Goal: Find specific page/section

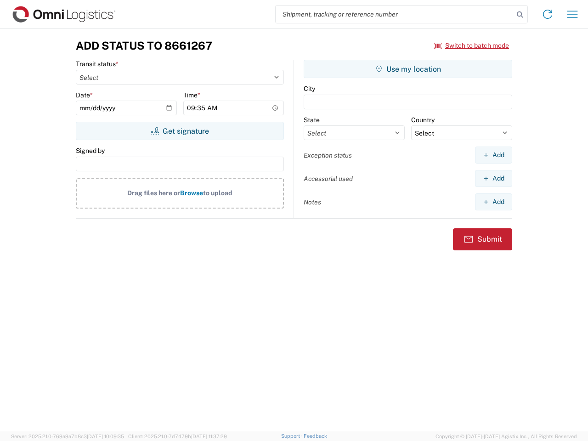
click at [395, 14] on input "search" at bounding box center [395, 14] width 238 height 17
click at [520, 15] on icon at bounding box center [520, 14] width 13 height 13
click at [548, 14] on icon at bounding box center [548, 14] width 15 height 15
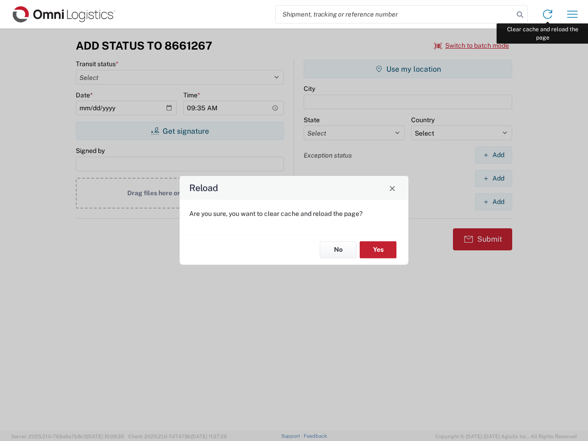
click at [573, 14] on div "Reload Are you sure, you want to clear cache and reload the page? No Yes" at bounding box center [294, 220] width 588 height 441
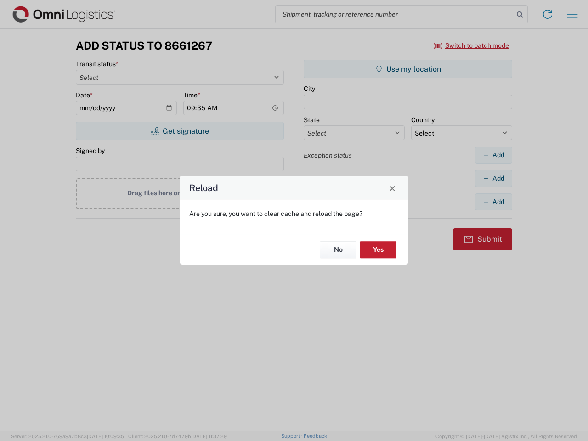
click at [472, 46] on div "Reload Are you sure, you want to clear cache and reload the page? No Yes" at bounding box center [294, 220] width 588 height 441
click at [180, 131] on div "Reload Are you sure, you want to clear cache and reload the page? No Yes" at bounding box center [294, 220] width 588 height 441
click at [408, 69] on div "Reload Are you sure, you want to clear cache and reload the page? No Yes" at bounding box center [294, 220] width 588 height 441
click at [494, 155] on div "Reload Are you sure, you want to clear cache and reload the page? No Yes" at bounding box center [294, 220] width 588 height 441
click at [494, 178] on div "Reload Are you sure, you want to clear cache and reload the page? No Yes" at bounding box center [294, 220] width 588 height 441
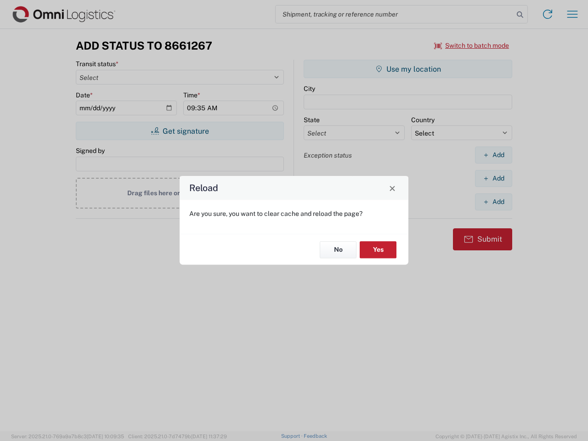
click at [494, 202] on div "Reload Are you sure, you want to clear cache and reload the page? No Yes" at bounding box center [294, 220] width 588 height 441
